Goal: Information Seeking & Learning: Learn about a topic

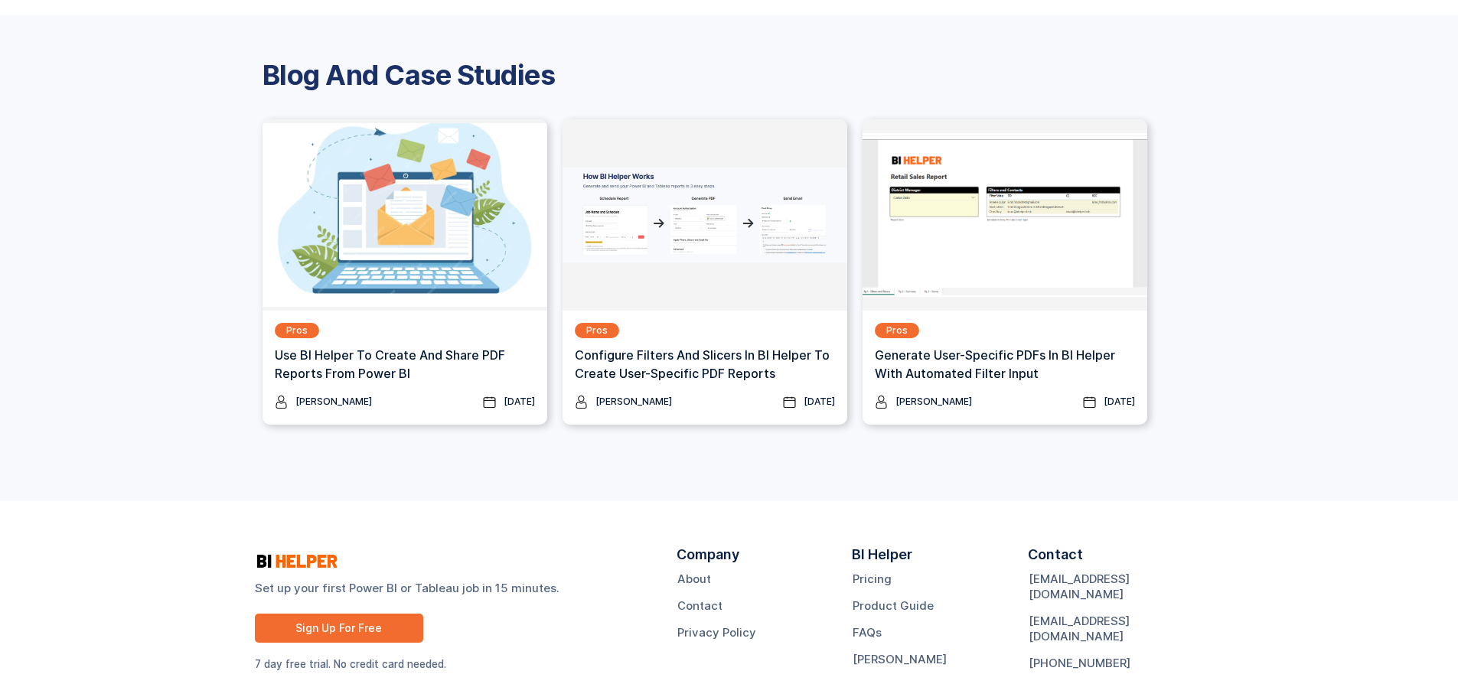
scroll to position [1993, 0]
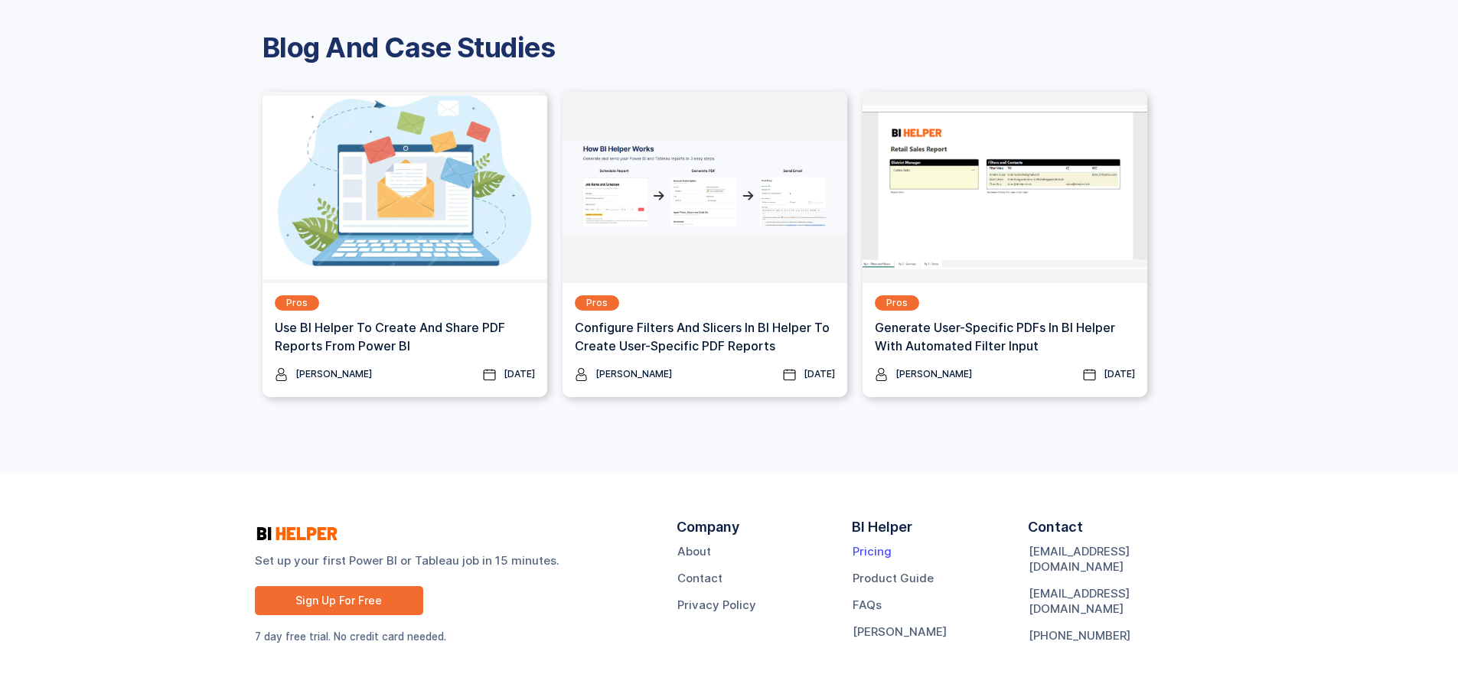
click at [869, 556] on link "Pricing" at bounding box center [871, 551] width 39 height 15
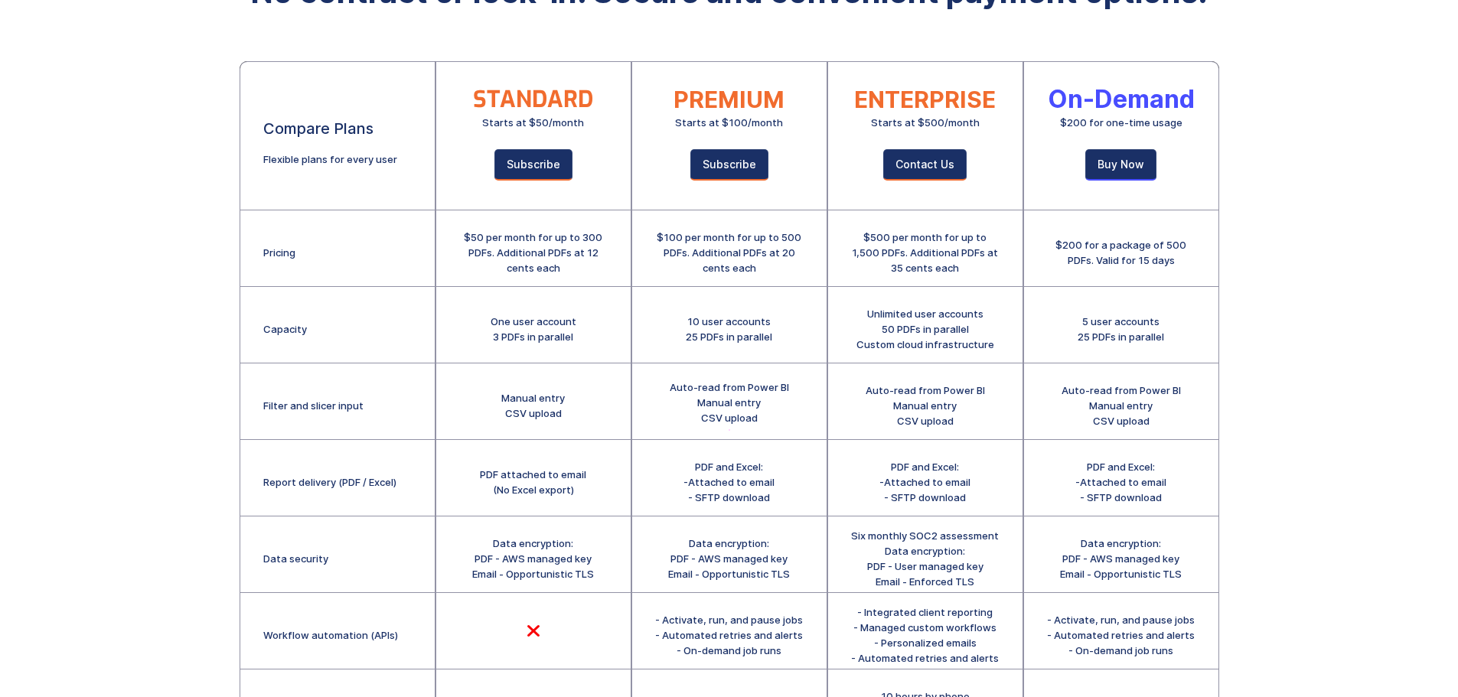
scroll to position [306, 0]
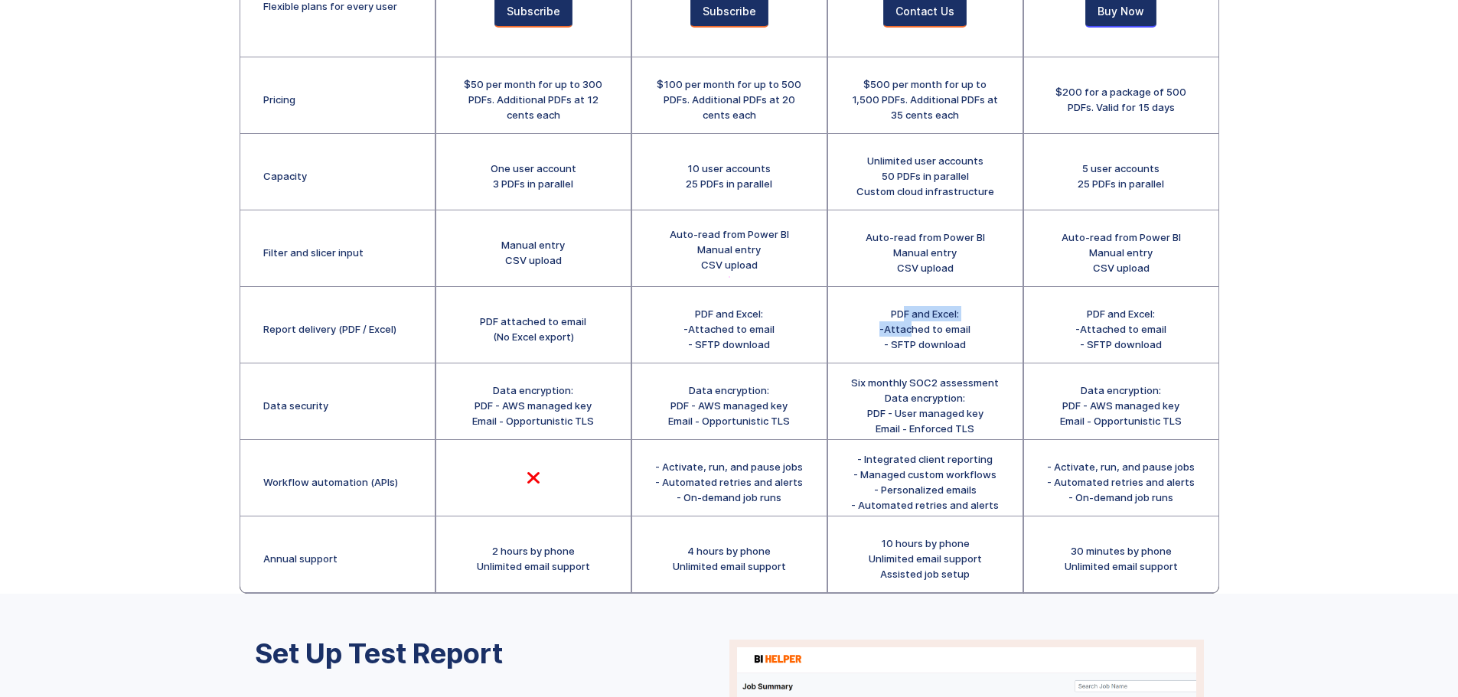
drag, startPoint x: 905, startPoint y: 314, endPoint x: 909, endPoint y: 328, distance: 15.0
click at [909, 328] on div "PDF and Excel: -Attached to email - SFTP download" at bounding box center [924, 329] width 91 height 46
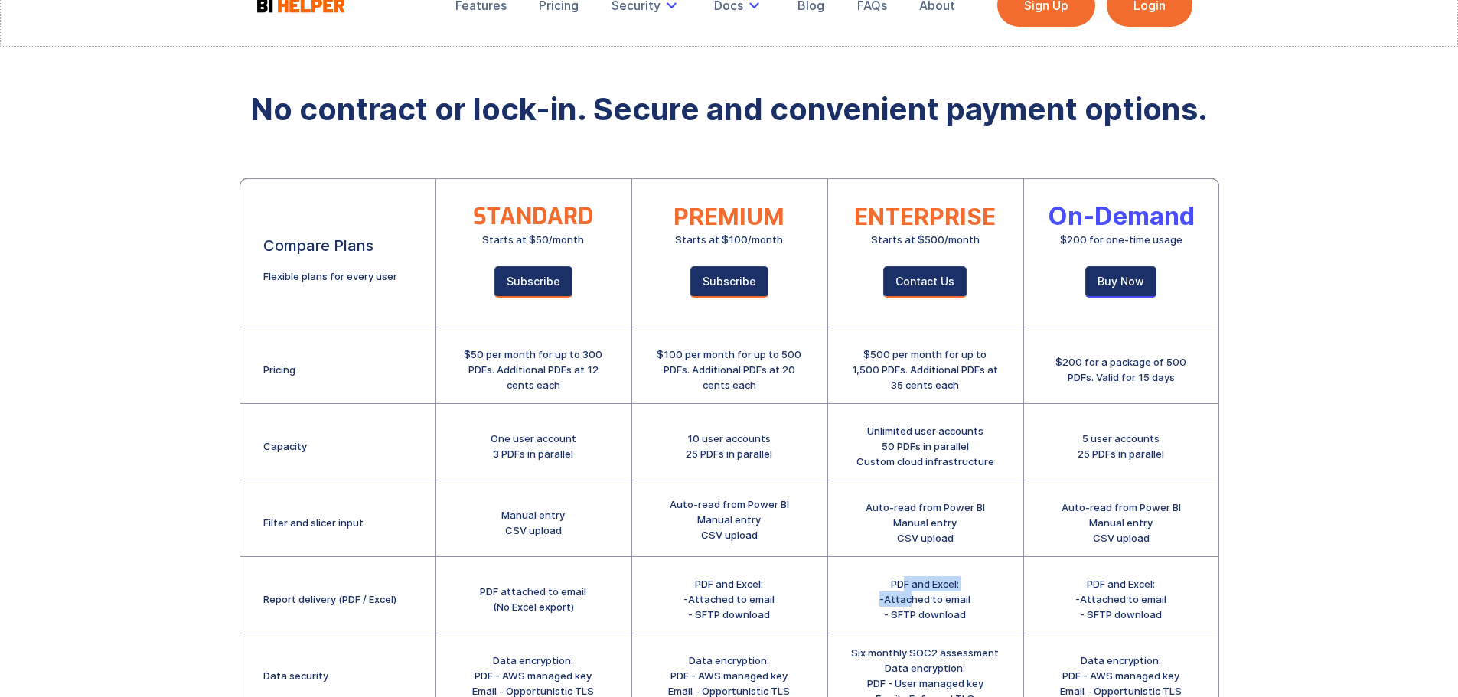
scroll to position [0, 0]
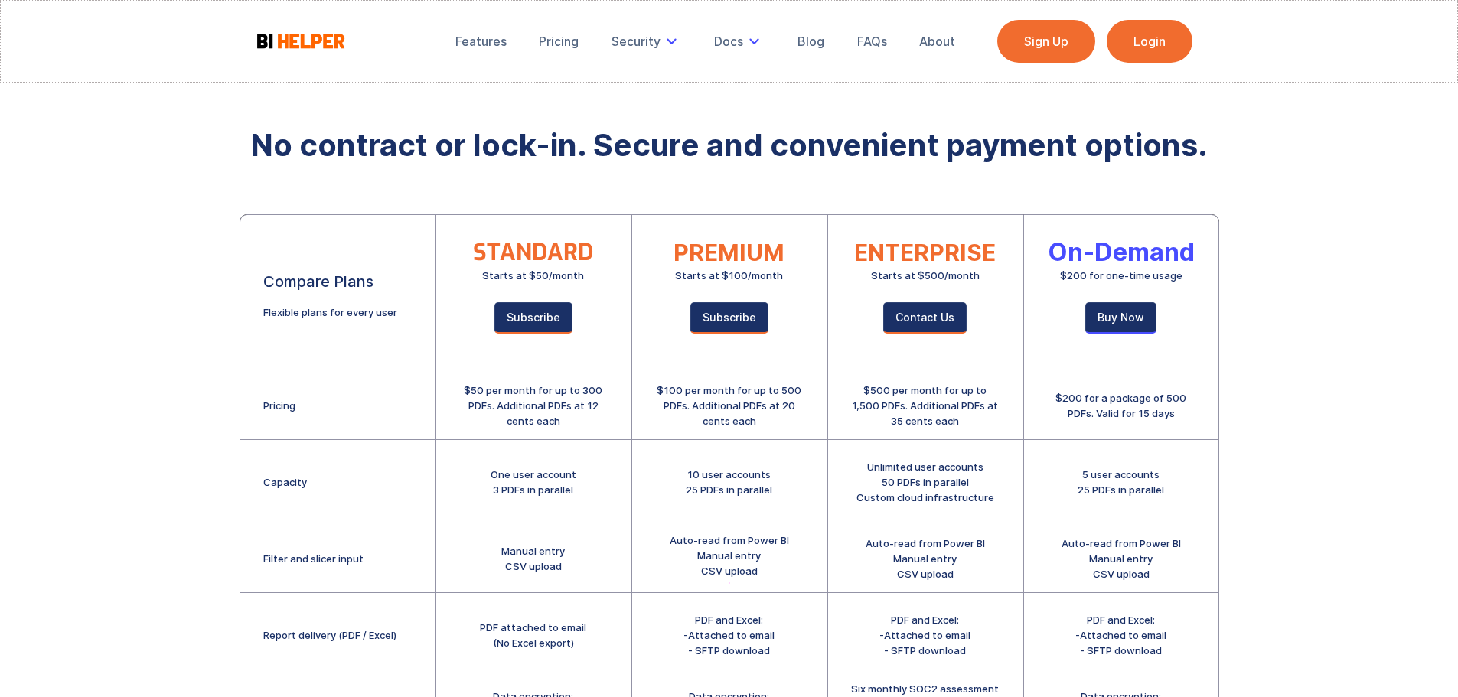
drag, startPoint x: 605, startPoint y: 268, endPoint x: 517, endPoint y: 145, distance: 151.4
